Goal: Task Accomplishment & Management: Manage account settings

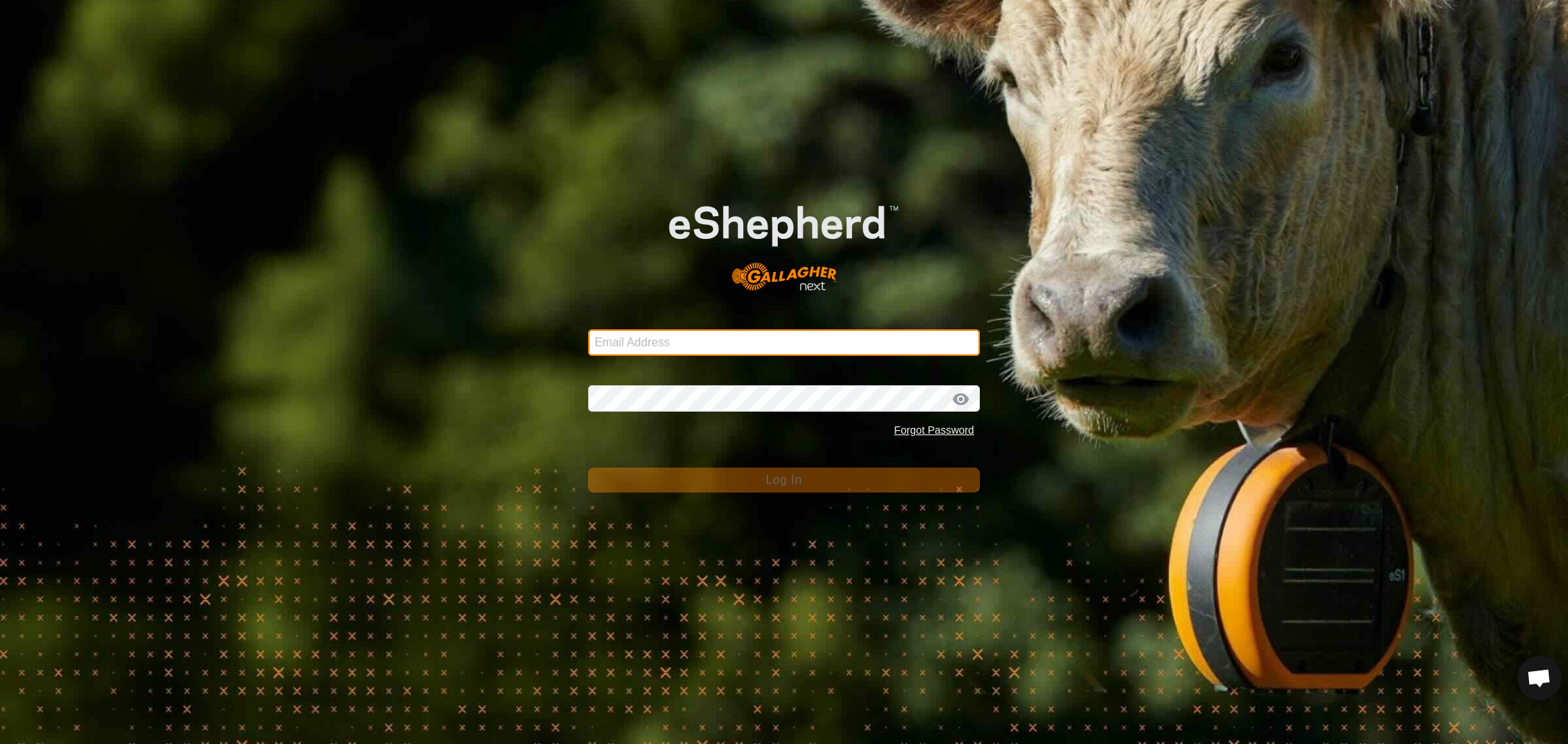
type input "barwood.holding@bigpond.com"
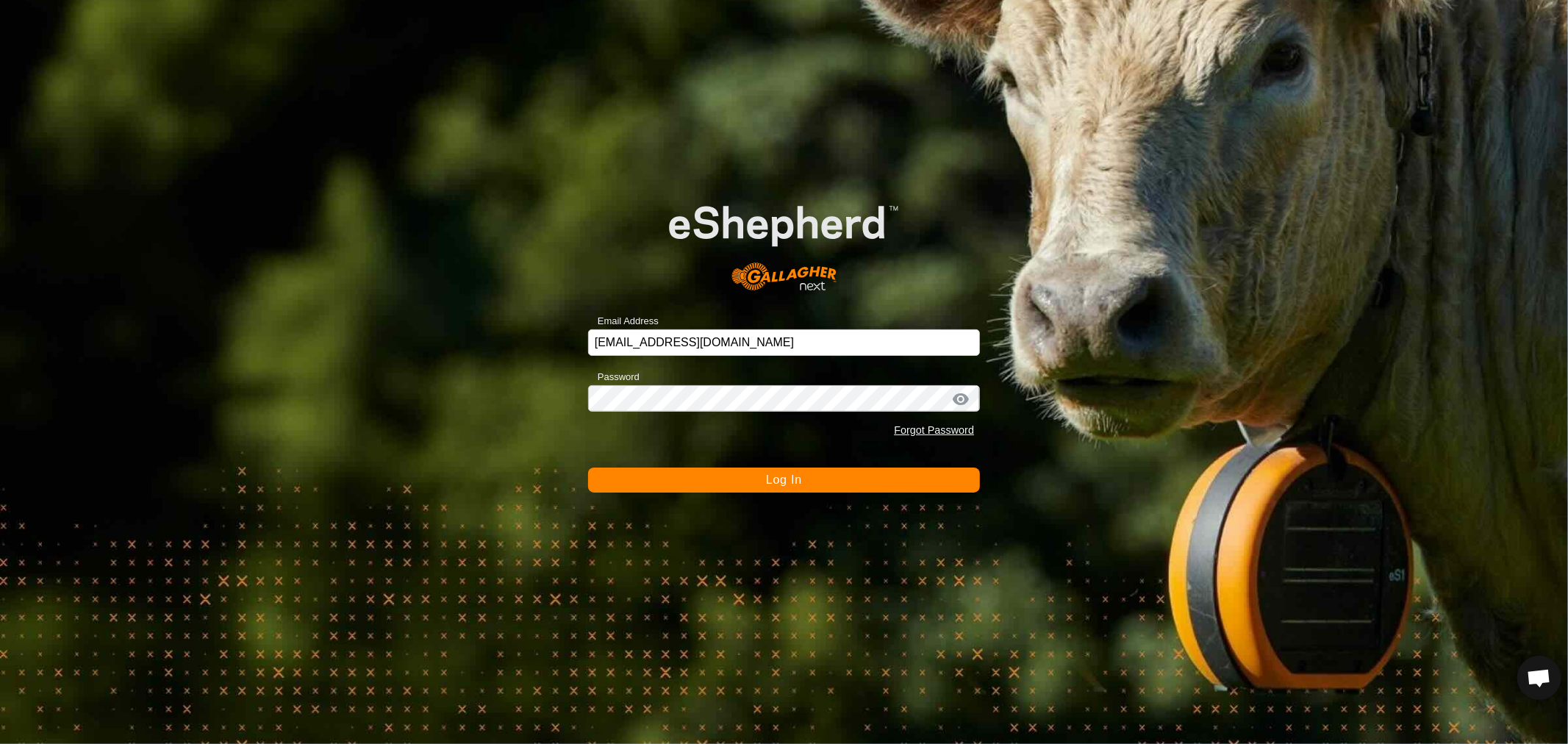
click at [643, 473] on button "Log In" at bounding box center [784, 480] width 392 height 25
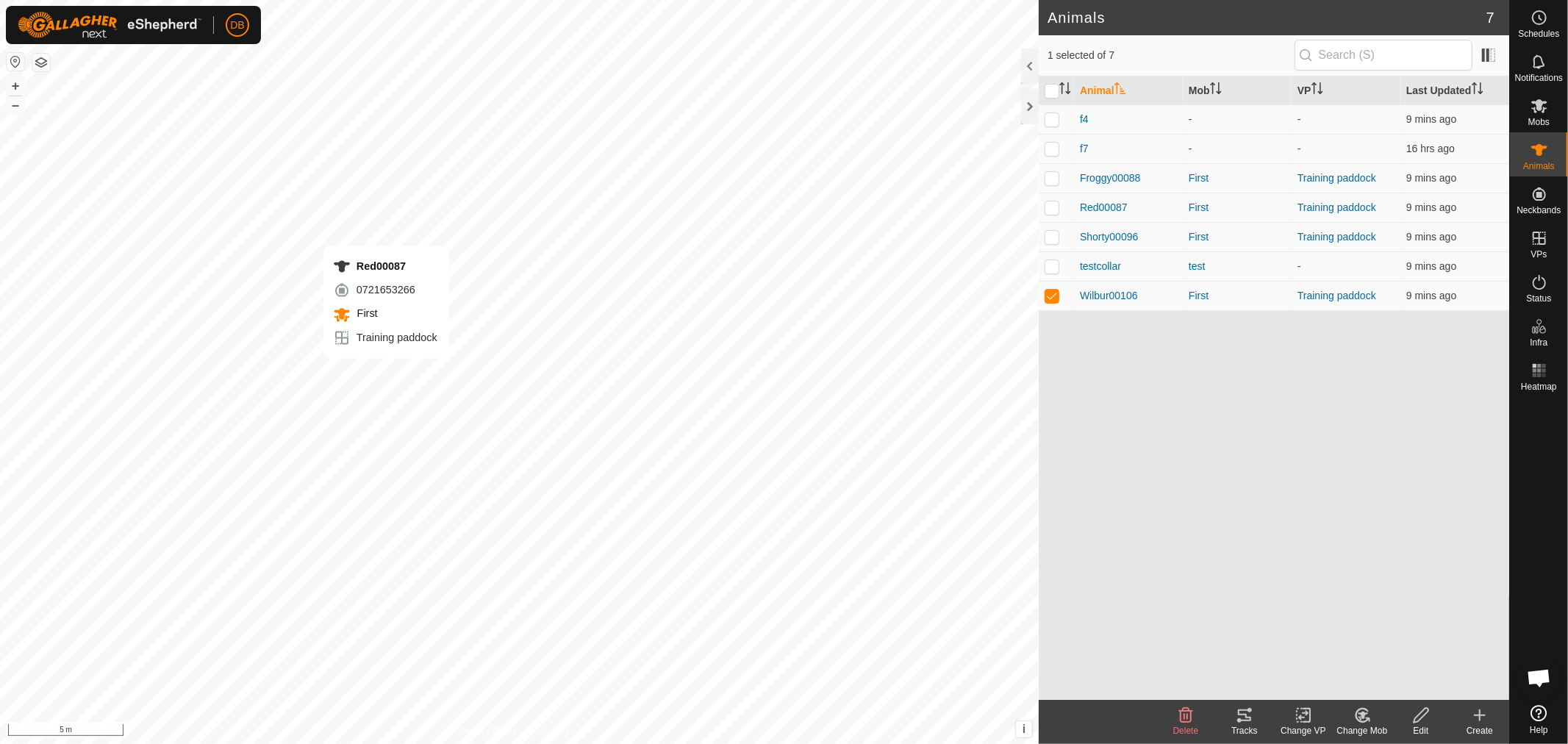
checkbox input "true"
checkbox input "false"
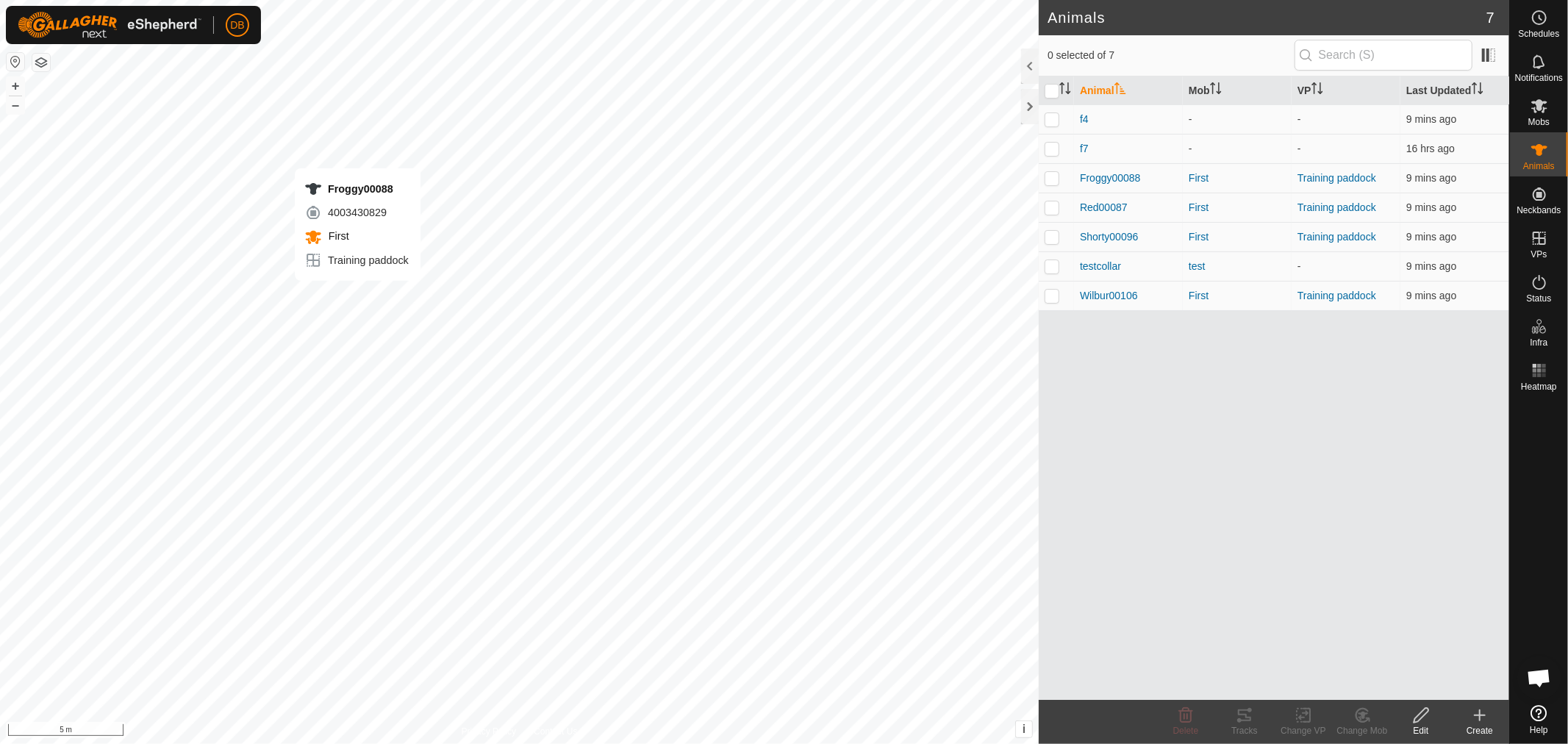
checkbox input "true"
click at [1050, 173] on p-checkbox at bounding box center [1051, 177] width 14 height 12
checkbox input "true"
click at [1053, 236] on p-checkbox at bounding box center [1051, 236] width 14 height 12
checkbox input "true"
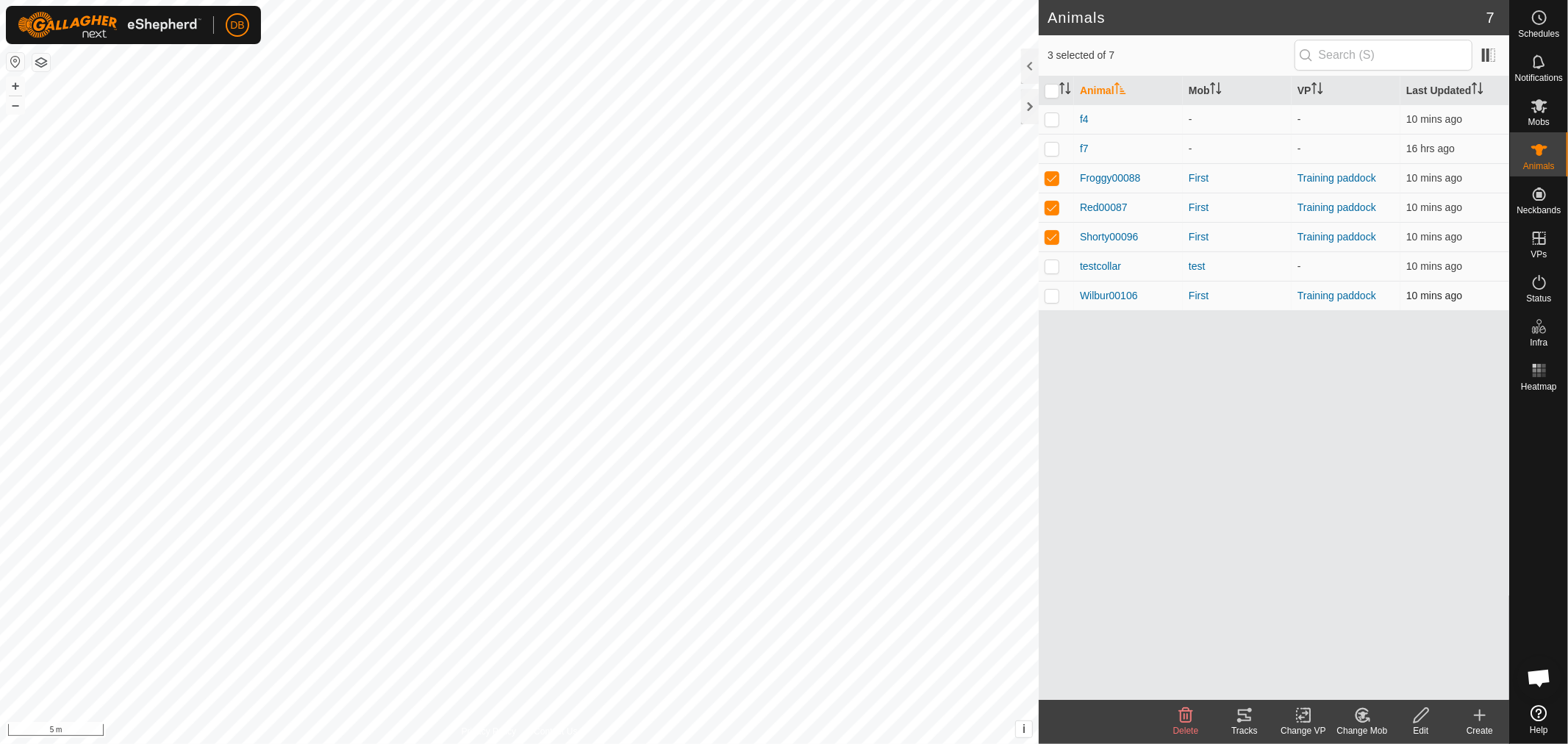
click at [1050, 297] on p-checkbox at bounding box center [1051, 295] width 14 height 12
checkbox input "true"
click at [1051, 236] on p-checkbox at bounding box center [1051, 236] width 14 height 12
checkbox input "false"
click at [1048, 207] on p-checkbox at bounding box center [1051, 207] width 14 height 12
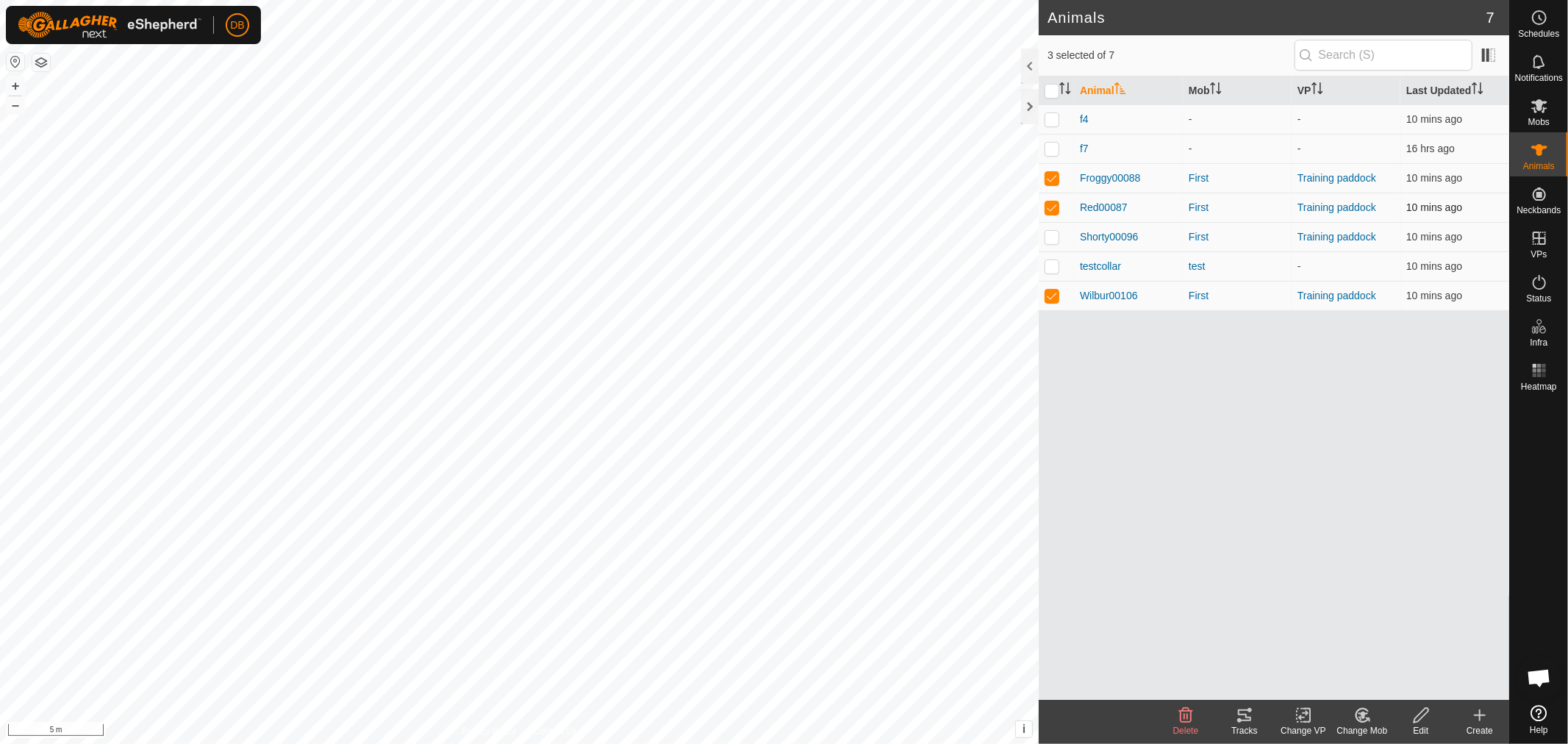
checkbox input "false"
click at [1050, 177] on p-checkbox at bounding box center [1051, 177] width 14 height 12
checkbox input "false"
click at [1051, 206] on p-checkbox at bounding box center [1051, 207] width 14 height 12
drag, startPoint x: 1055, startPoint y: 203, endPoint x: 1055, endPoint y: 181, distance: 22.0
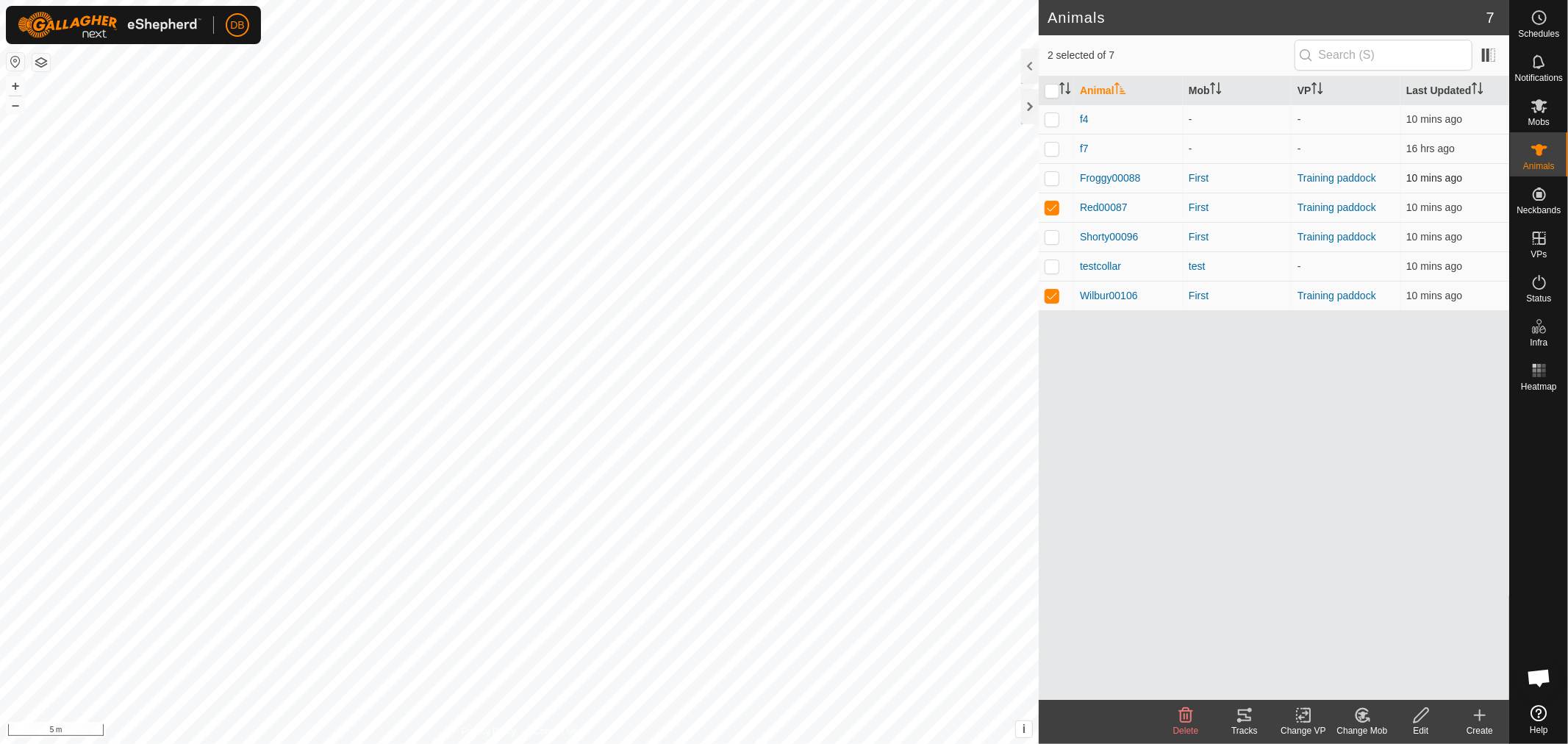
click at [1055, 201] on p-checkbox at bounding box center [1051, 207] width 14 height 12
checkbox input "false"
click at [1054, 174] on p-checkbox at bounding box center [1051, 177] width 14 height 12
checkbox input "false"
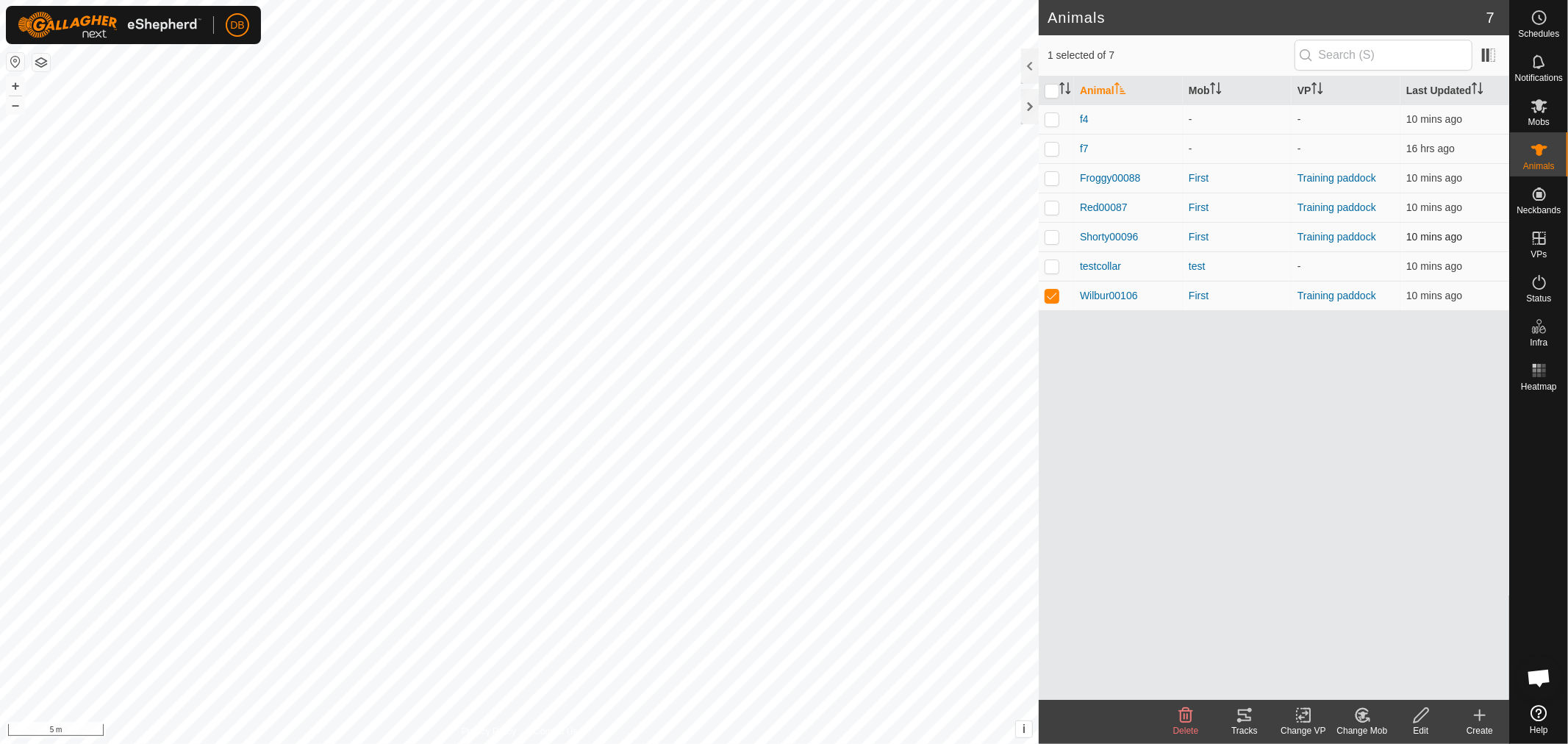
click at [1055, 240] on p-checkbox at bounding box center [1051, 236] width 14 height 12
checkbox input "true"
click at [1049, 297] on p-checkbox at bounding box center [1051, 295] width 14 height 12
checkbox input "false"
click at [1029, 103] on div at bounding box center [1030, 106] width 18 height 35
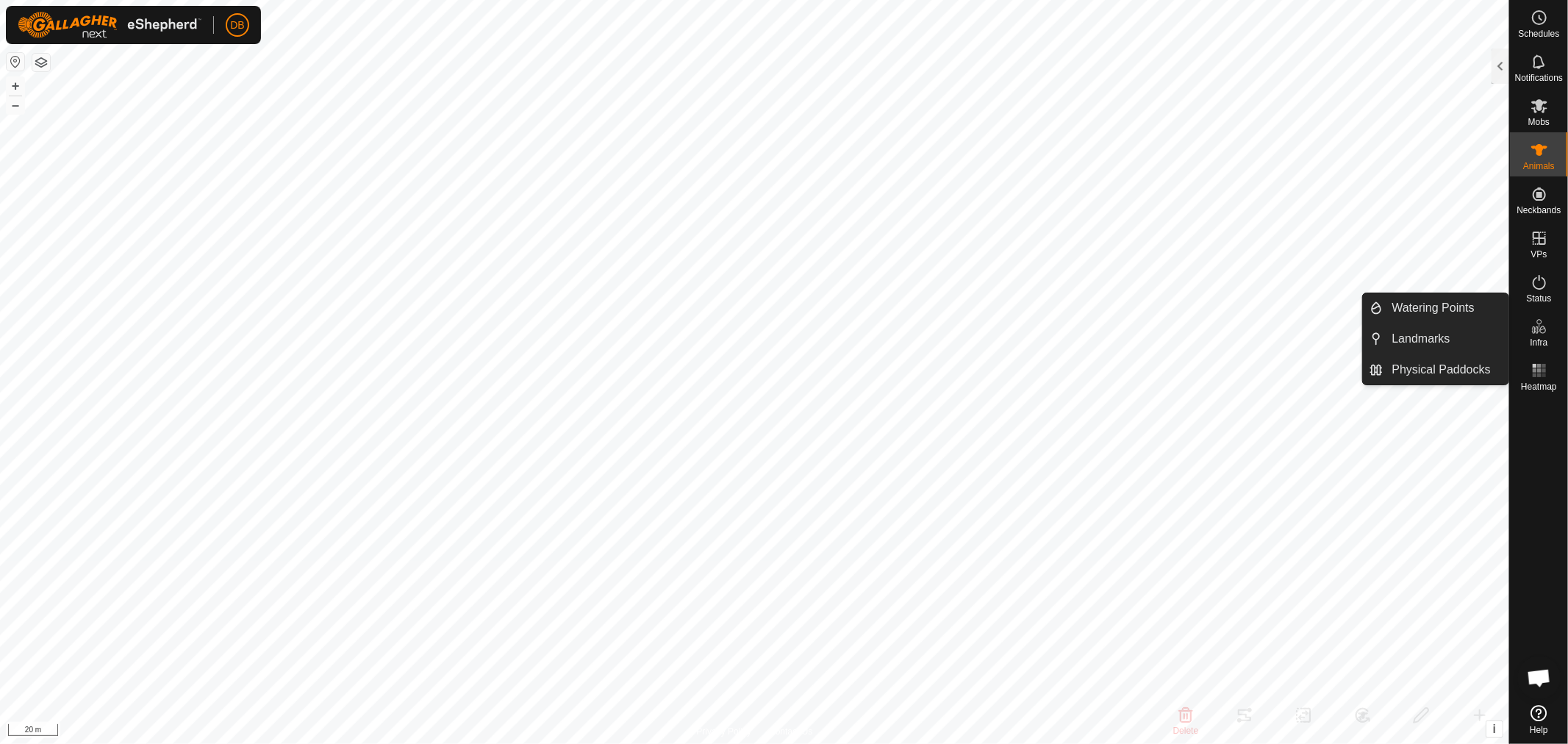
click at [1537, 338] on span "Infra" at bounding box center [1538, 342] width 18 height 9
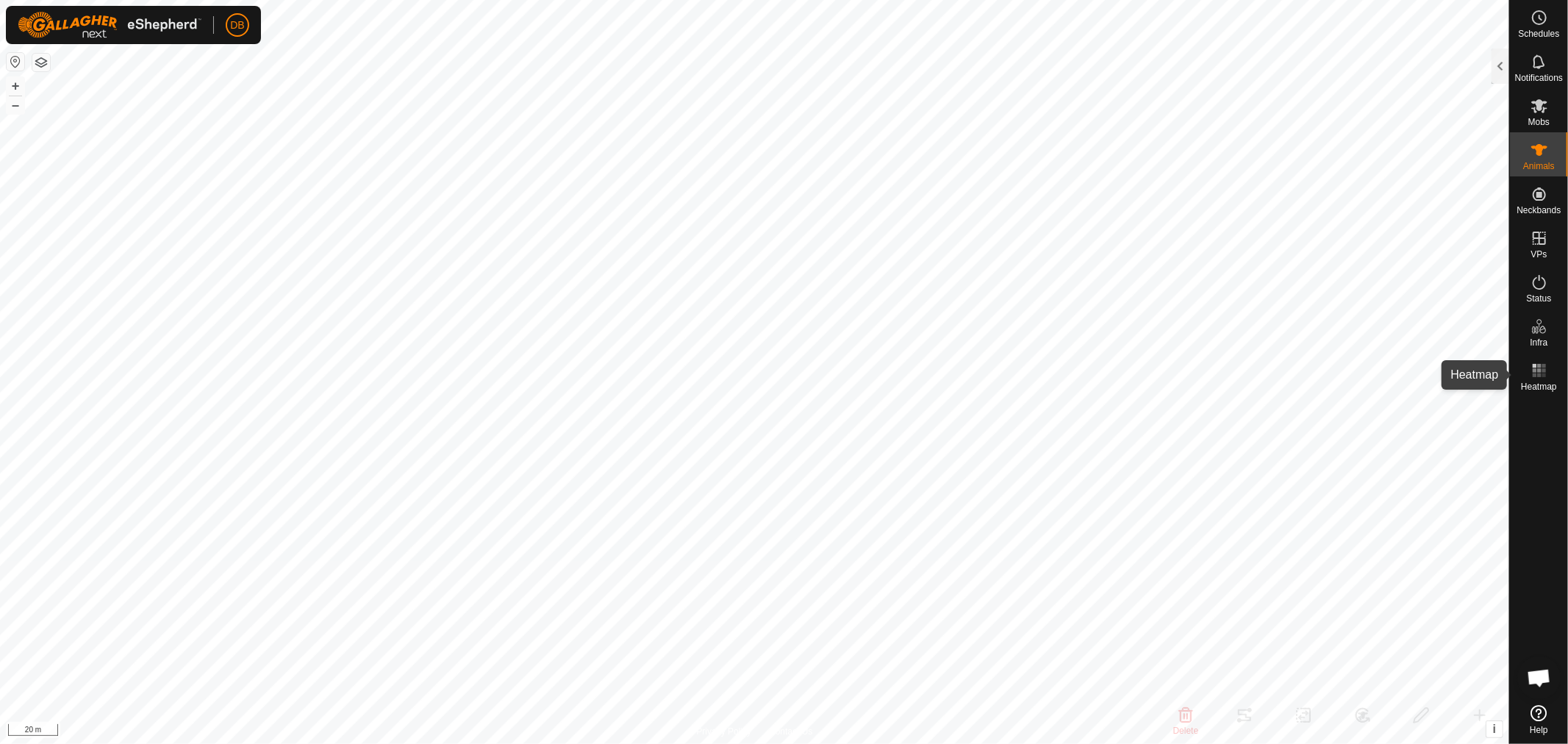
click at [1537, 369] on icon at bounding box center [1539, 370] width 18 height 18
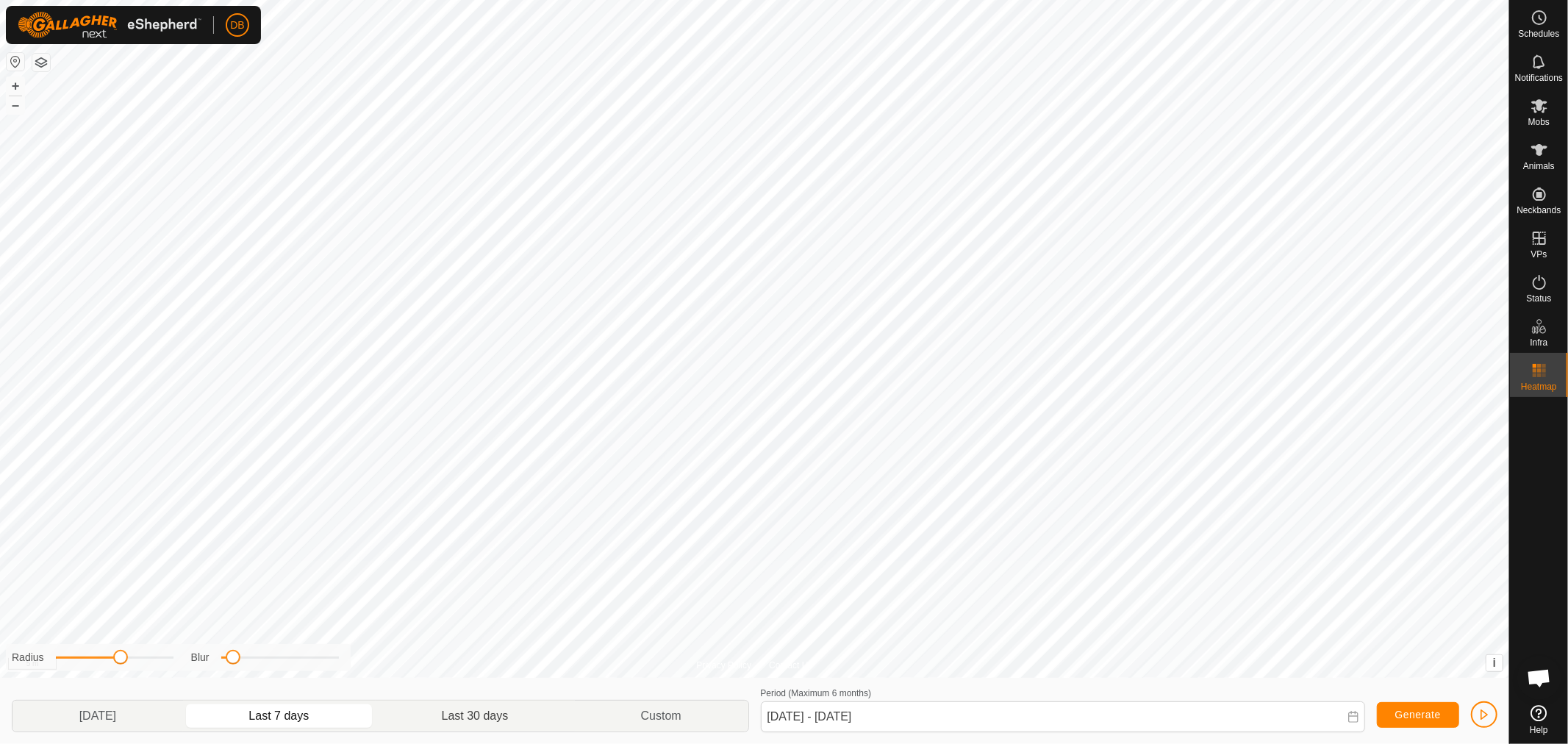
click at [456, 710] on p-togglebutton "Last 30 days" at bounding box center [475, 715] width 199 height 31
click at [88, 714] on p-togglebutton "Yesterday" at bounding box center [98, 715] width 171 height 31
type input "07 Sep, 2025 - 07 Sep, 2025"
drag, startPoint x: 233, startPoint y: 656, endPoint x: 304, endPoint y: 661, distance: 71.2
click at [304, 661] on span at bounding box center [304, 657] width 14 height 14
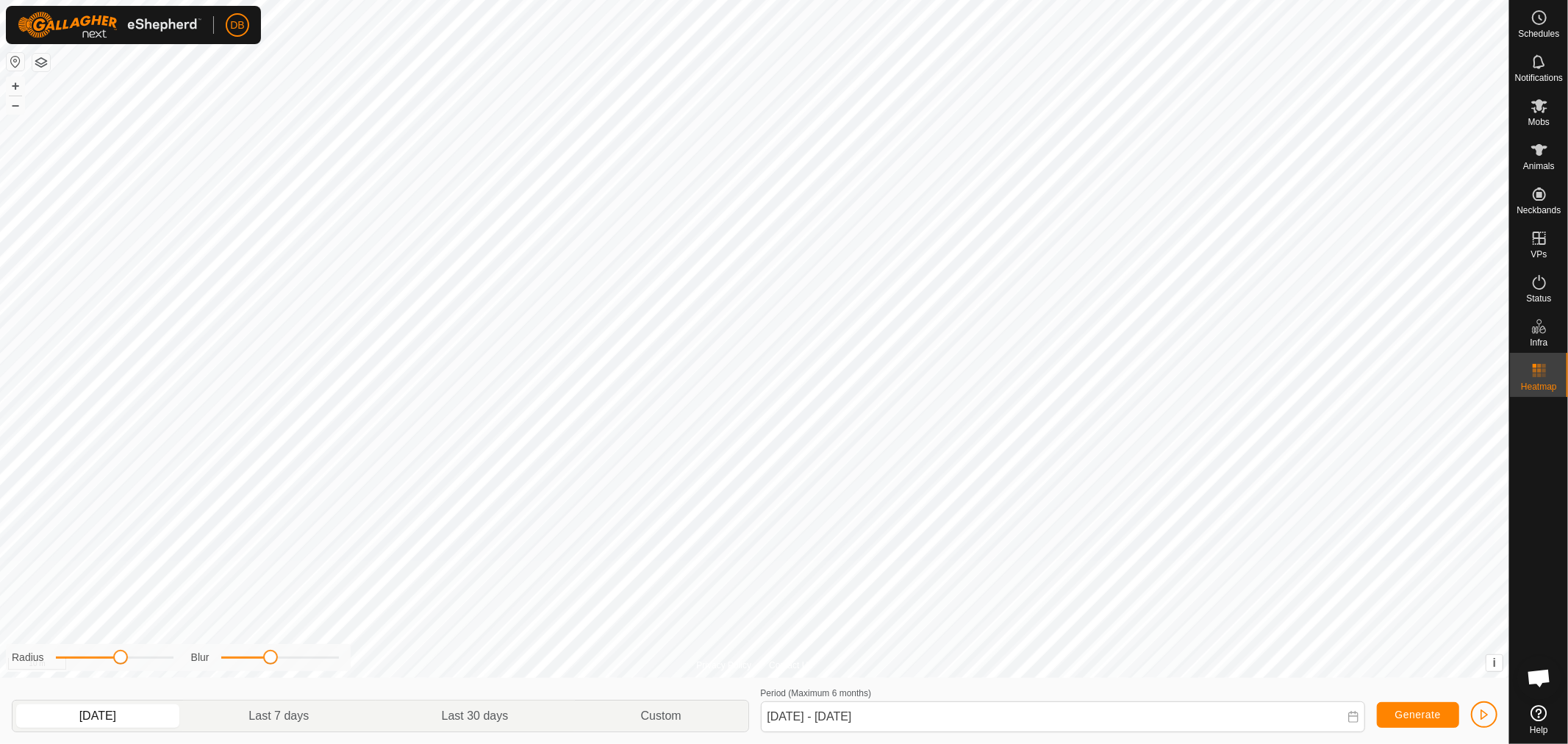
drag, startPoint x: 307, startPoint y: 660, endPoint x: 270, endPoint y: 661, distance: 37.0
click at [270, 661] on span at bounding box center [270, 657] width 14 height 14
drag, startPoint x: 123, startPoint y: 659, endPoint x: 111, endPoint y: 660, distance: 12.0
click at [111, 660] on span at bounding box center [113, 657] width 14 height 14
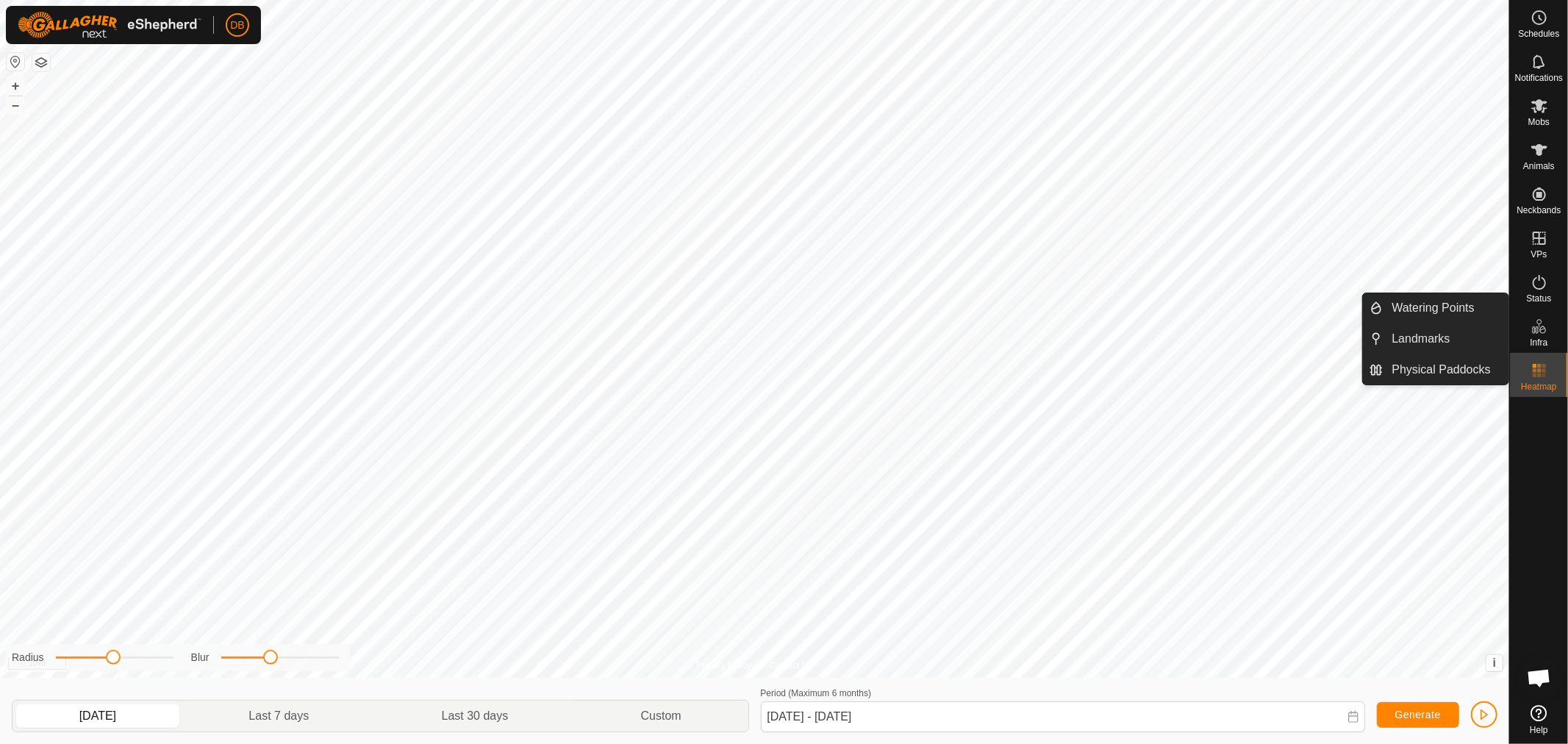
click at [1539, 327] on icon at bounding box center [1539, 326] width 18 height 18
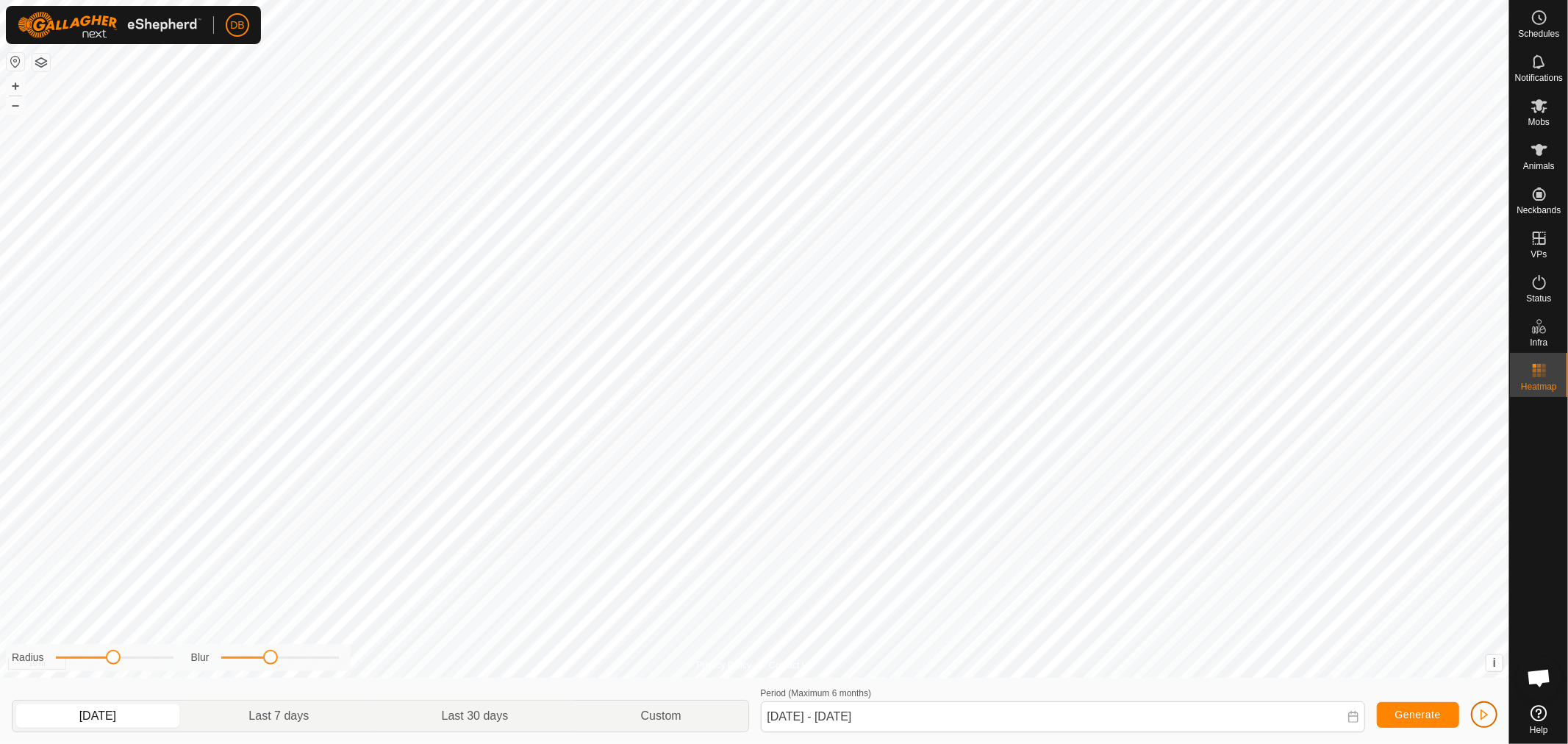
click at [1488, 711] on span "button" at bounding box center [1484, 713] width 12 height 12
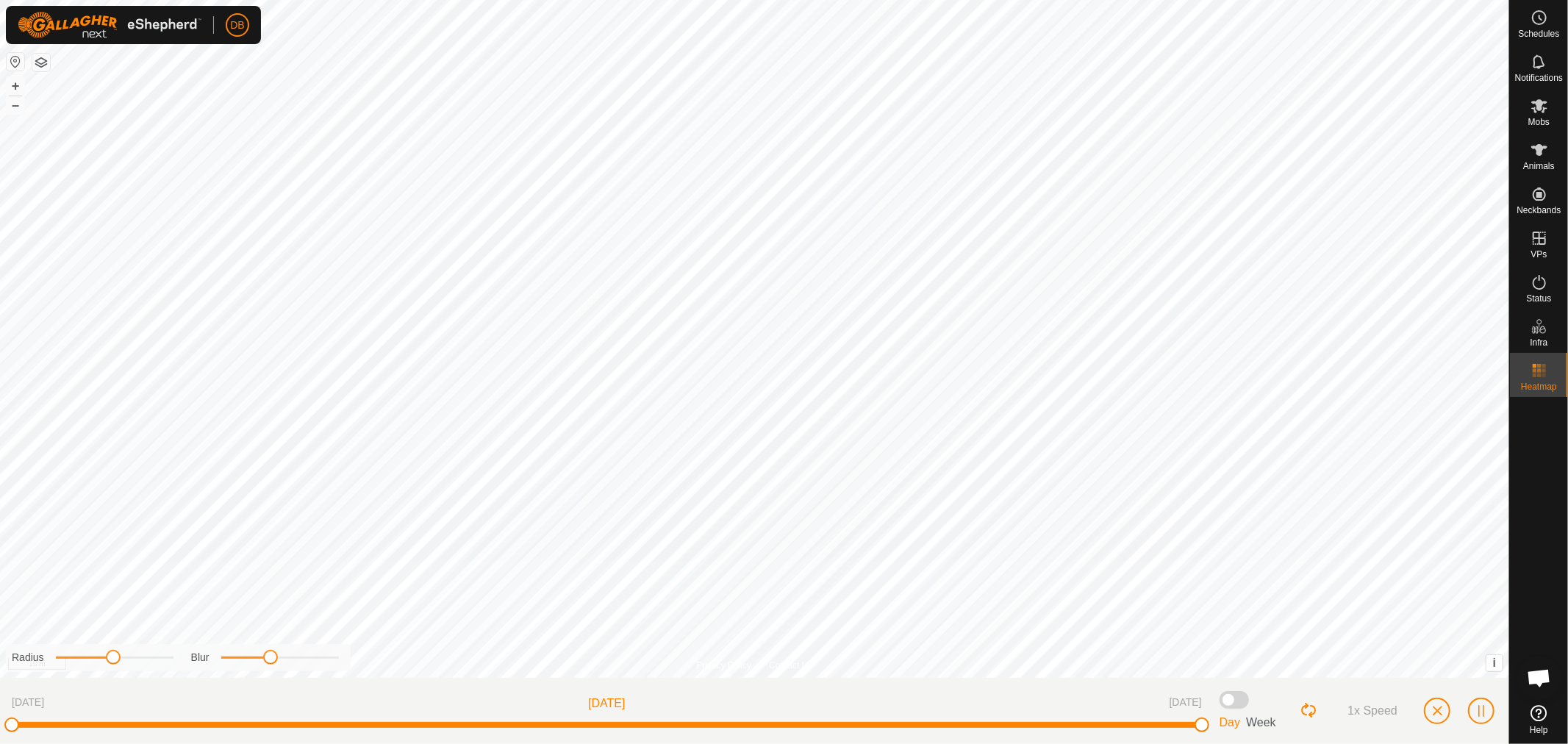
click at [1260, 721] on span "Week" at bounding box center [1261, 722] width 31 height 13
drag, startPoint x: 1232, startPoint y: 695, endPoint x: 1243, endPoint y: 695, distance: 11.0
click at [1233, 695] on span at bounding box center [1234, 700] width 30 height 18
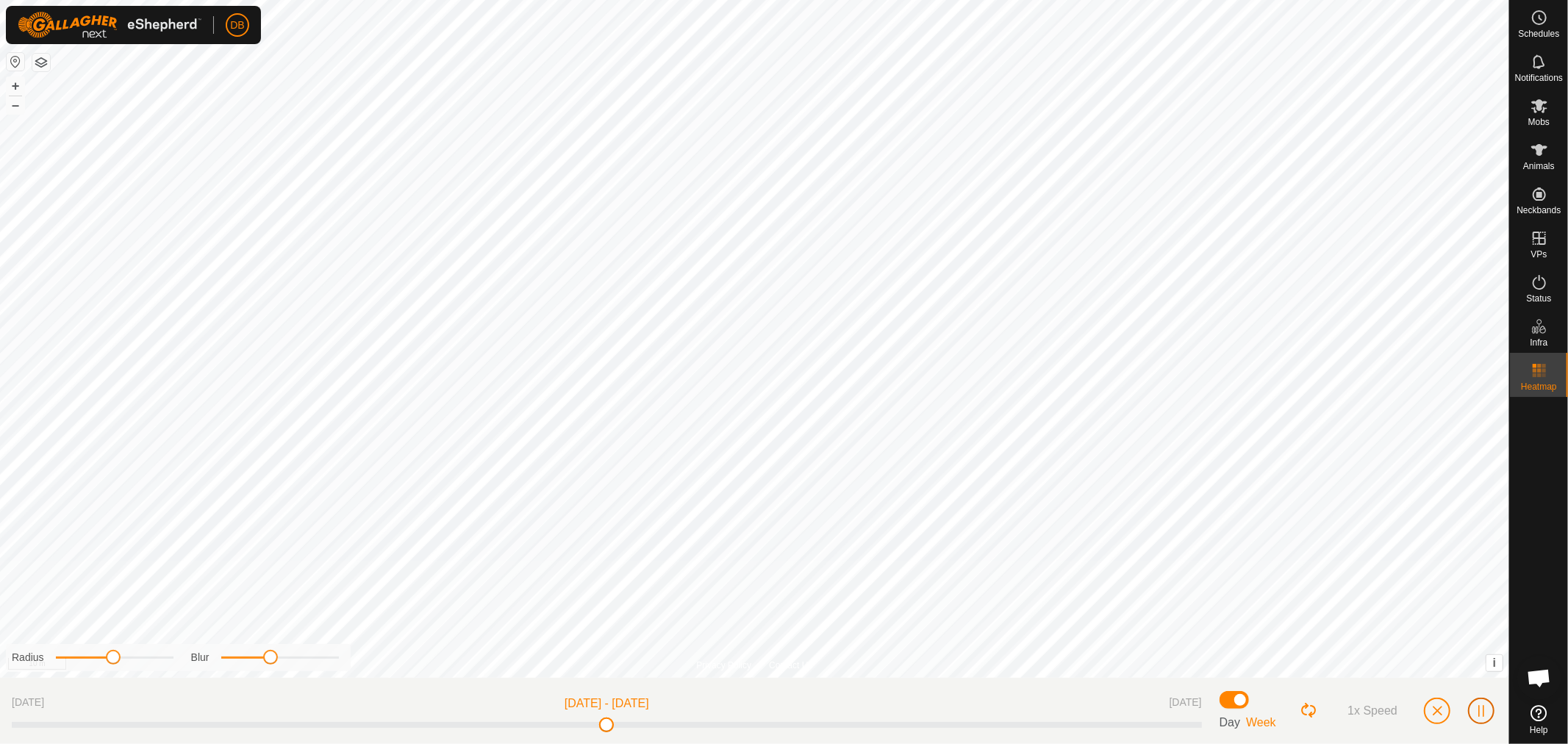
click at [1479, 708] on span "button" at bounding box center [1480, 710] width 12 height 12
click at [1537, 114] on icon at bounding box center [1539, 106] width 18 height 18
